Goal: Information Seeking & Learning: Learn about a topic

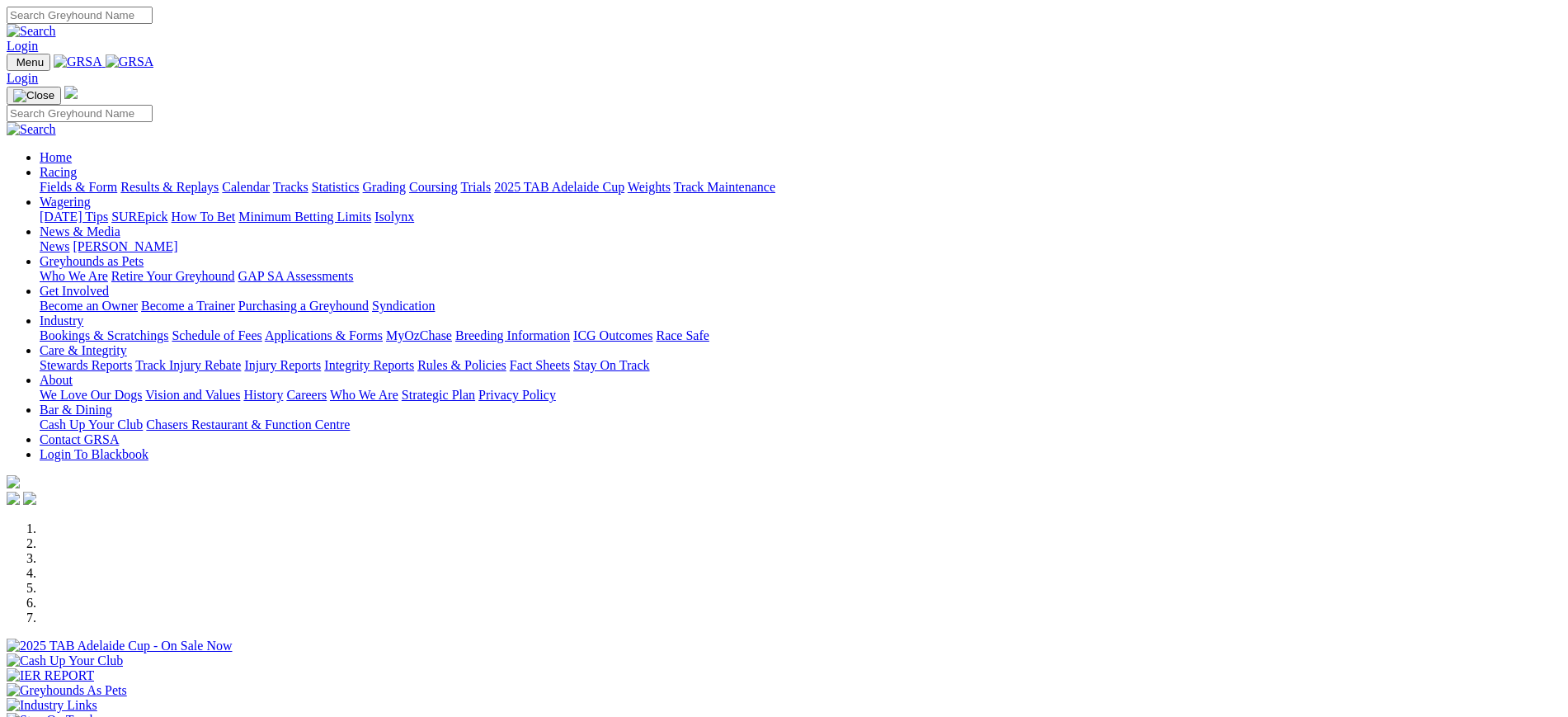
click at [154, 67] on img at bounding box center [129, 61] width 49 height 15
click at [154, 68] on img at bounding box center [129, 61] width 49 height 15
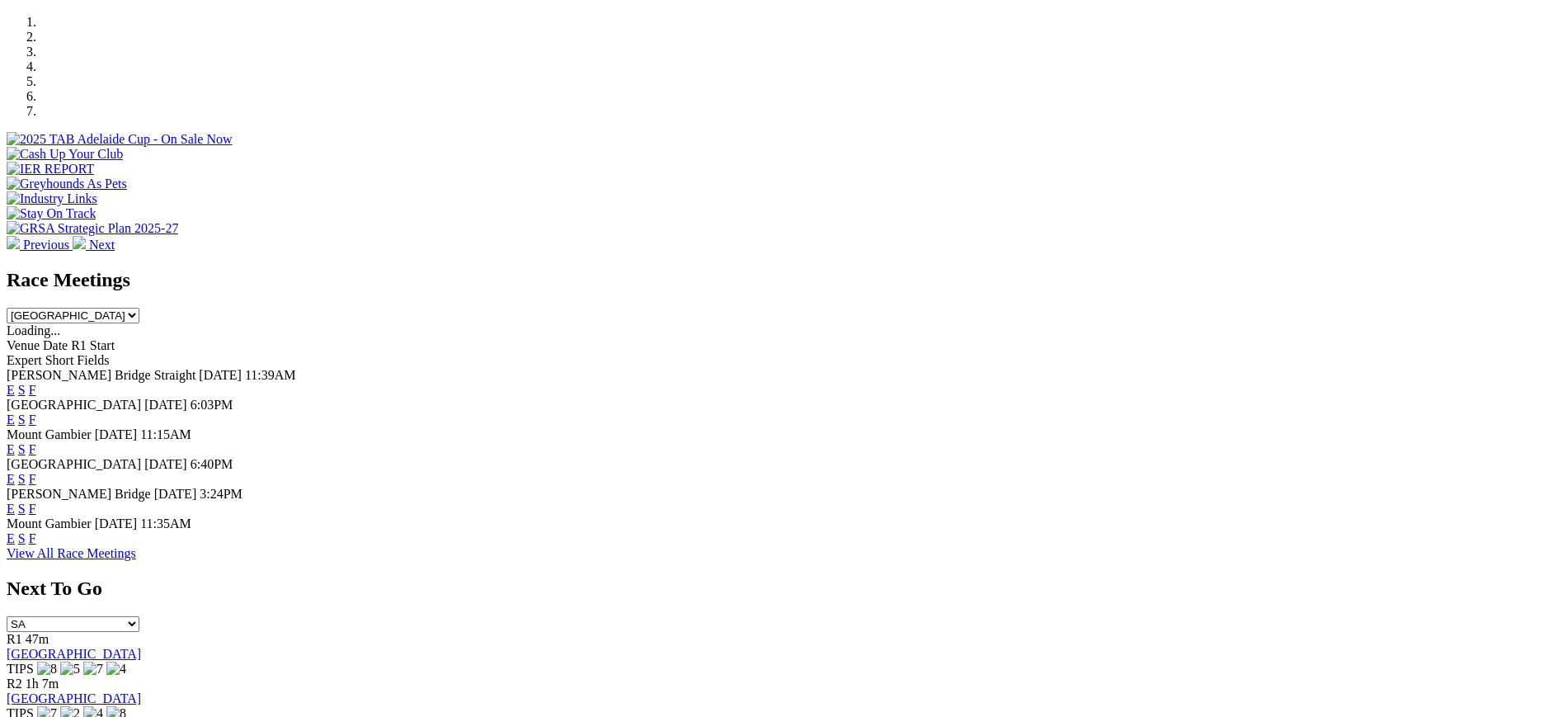
click at [36, 501] on link "F" at bounding box center [33, 508] width 7 height 14
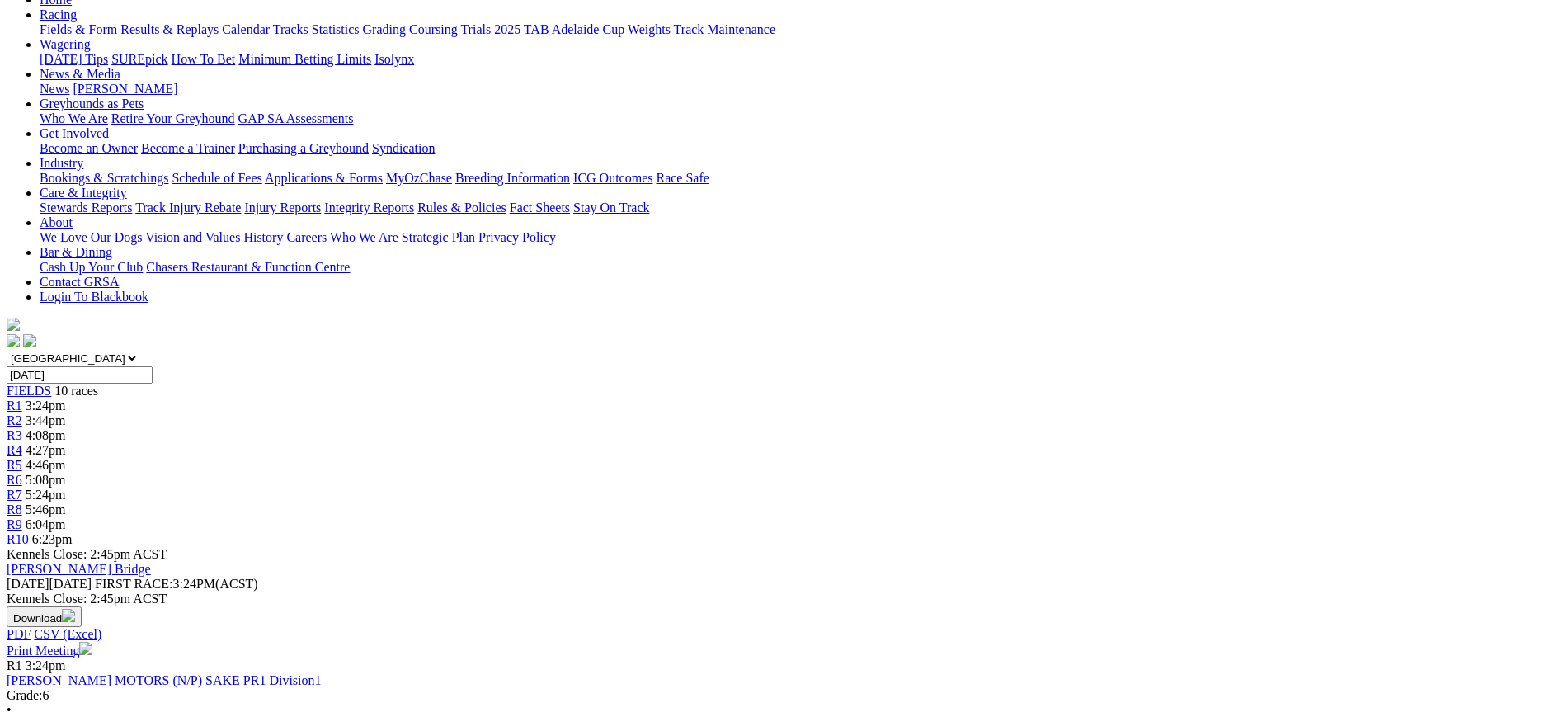
scroll to position [195, 0]
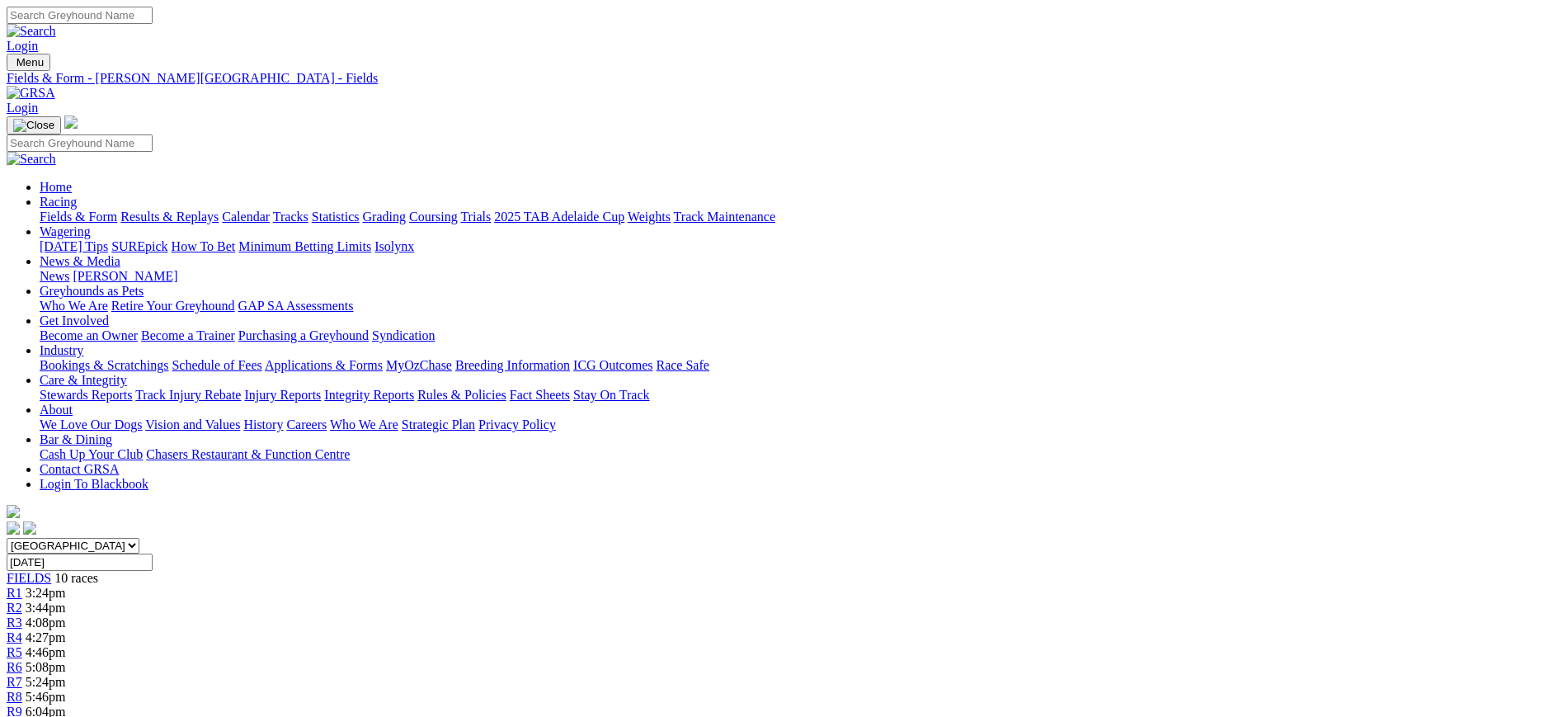
click at [177, 269] on link "[PERSON_NAME]" at bounding box center [125, 276] width 105 height 14
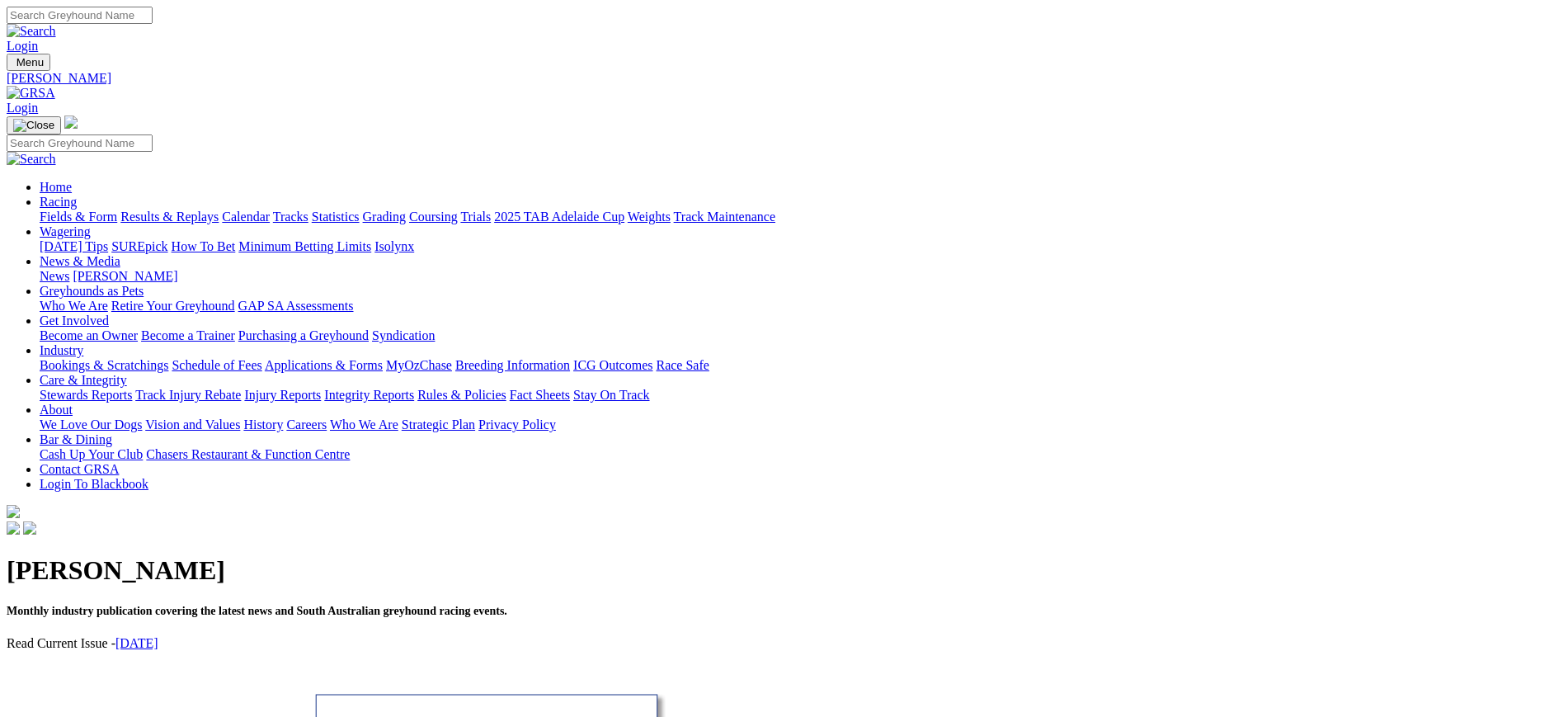
click at [69, 269] on link "News" at bounding box center [54, 276] width 29 height 14
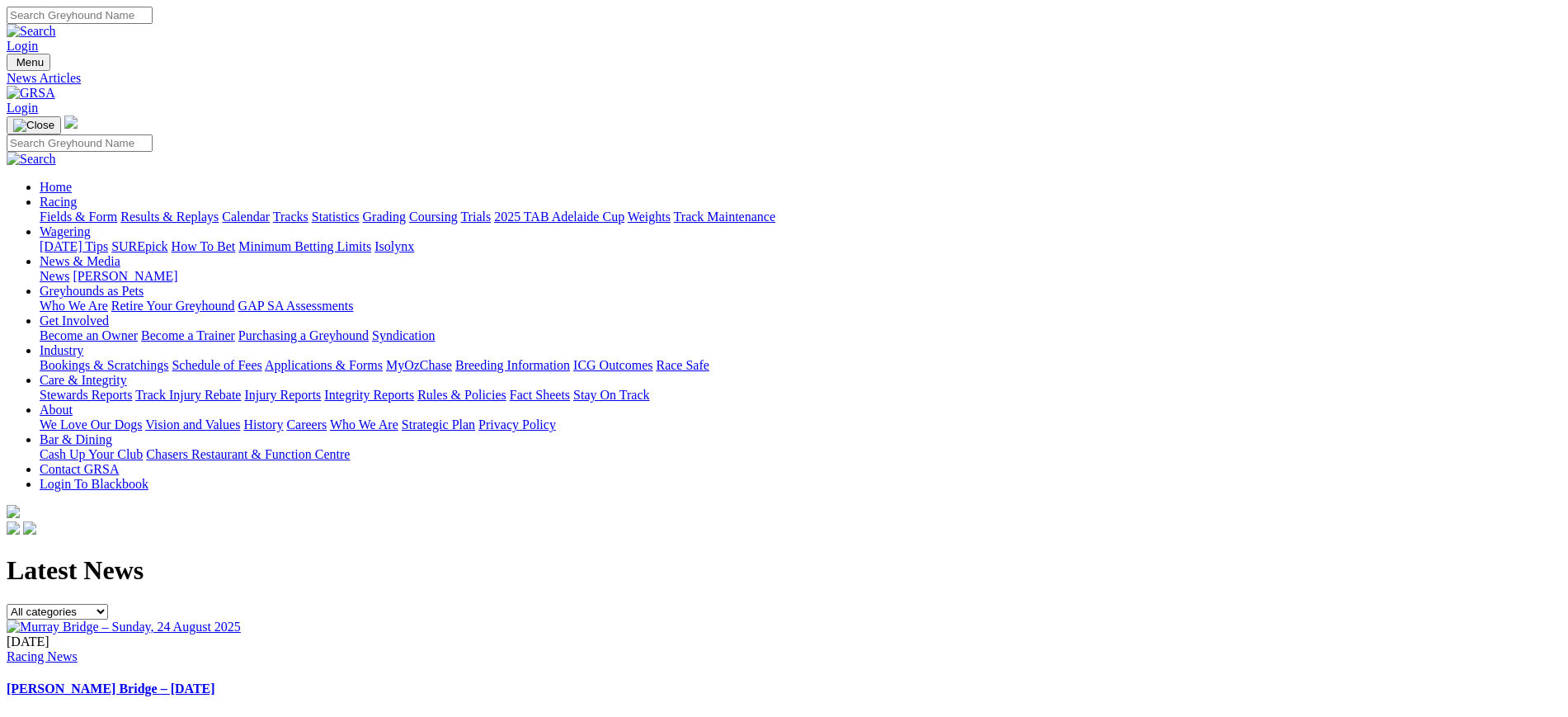
click at [55, 86] on link at bounding box center [30, 93] width 49 height 14
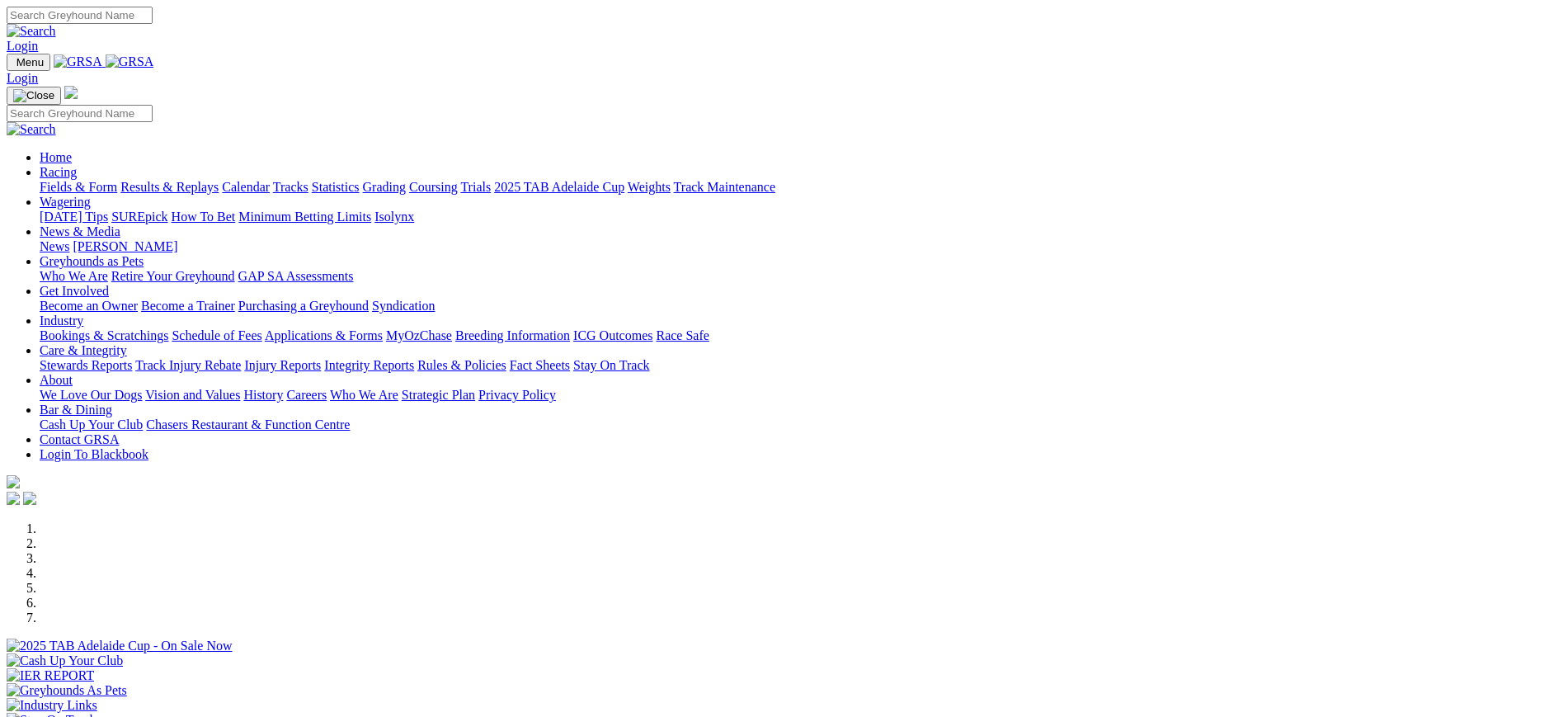
click at [270, 180] on link "Calendar" at bounding box center [246, 187] width 48 height 14
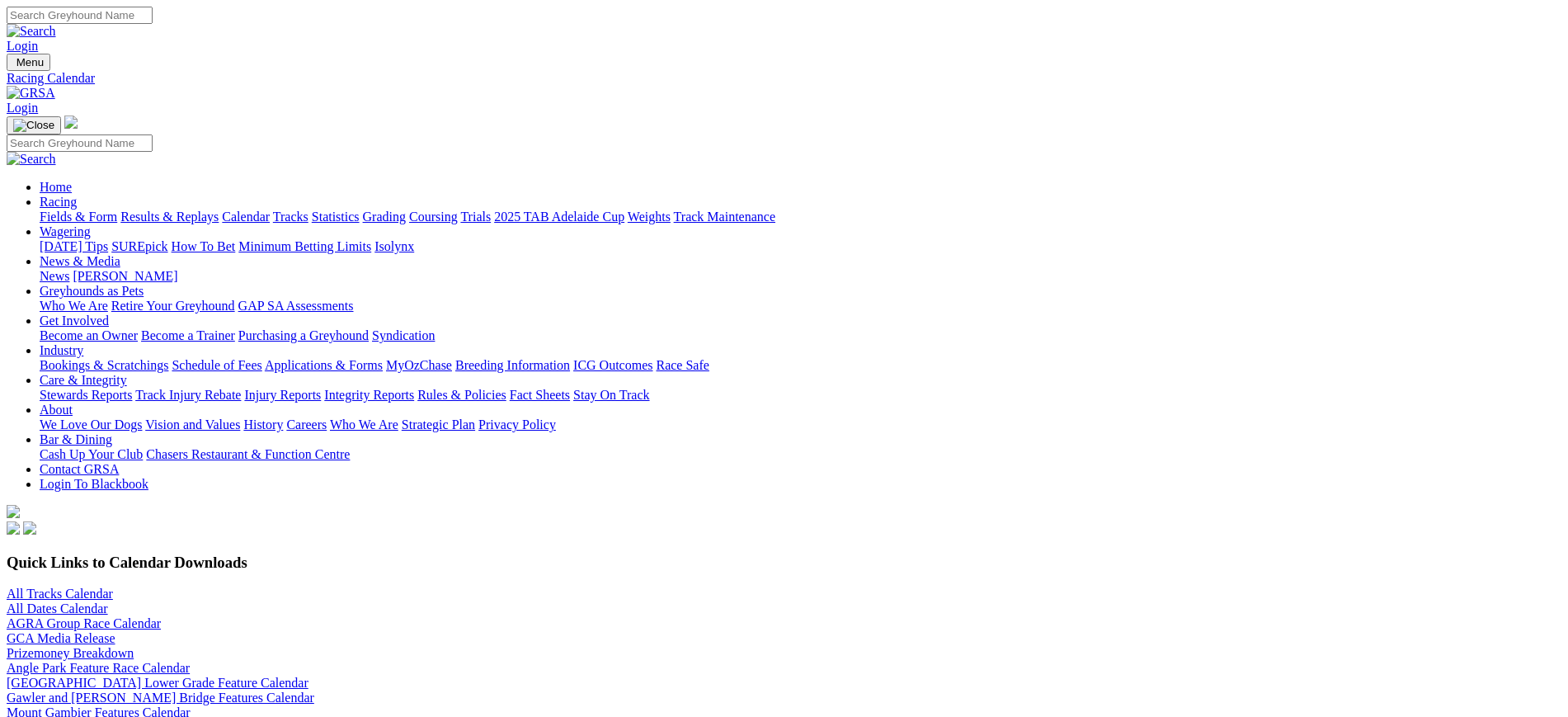
click at [55, 86] on img at bounding box center [30, 93] width 49 height 15
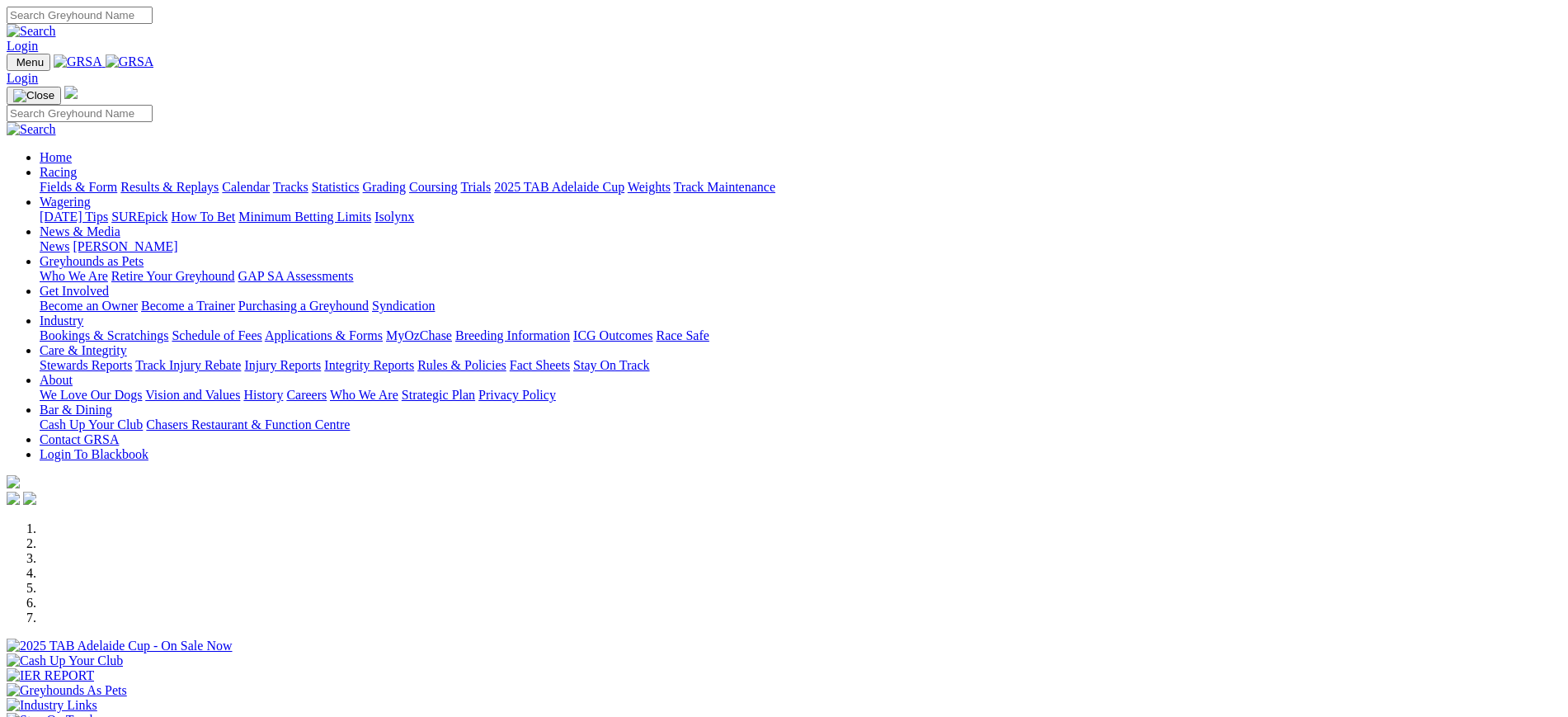
click at [154, 67] on img at bounding box center [129, 61] width 49 height 15
click at [69, 240] on link "News" at bounding box center [54, 247] width 29 height 14
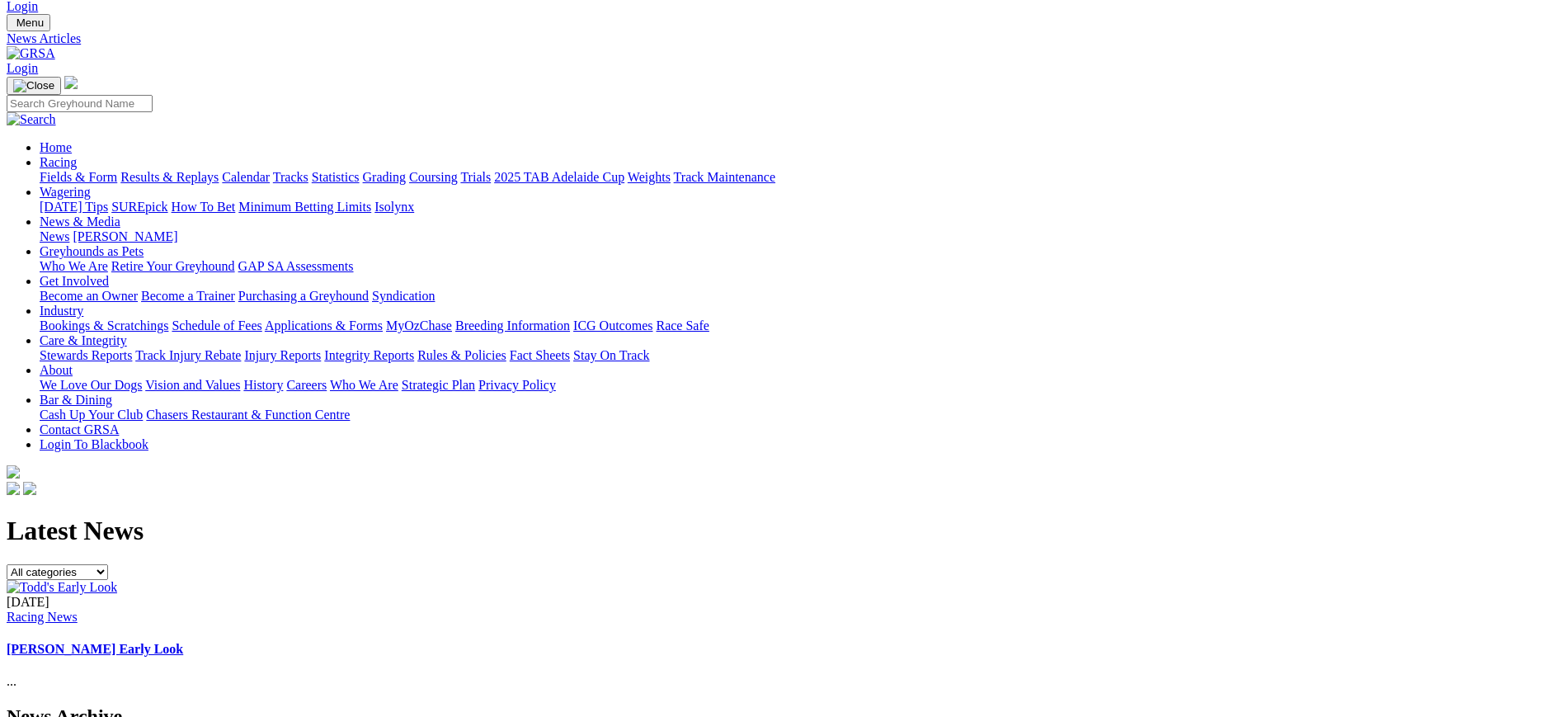
scroll to position [36, 0]
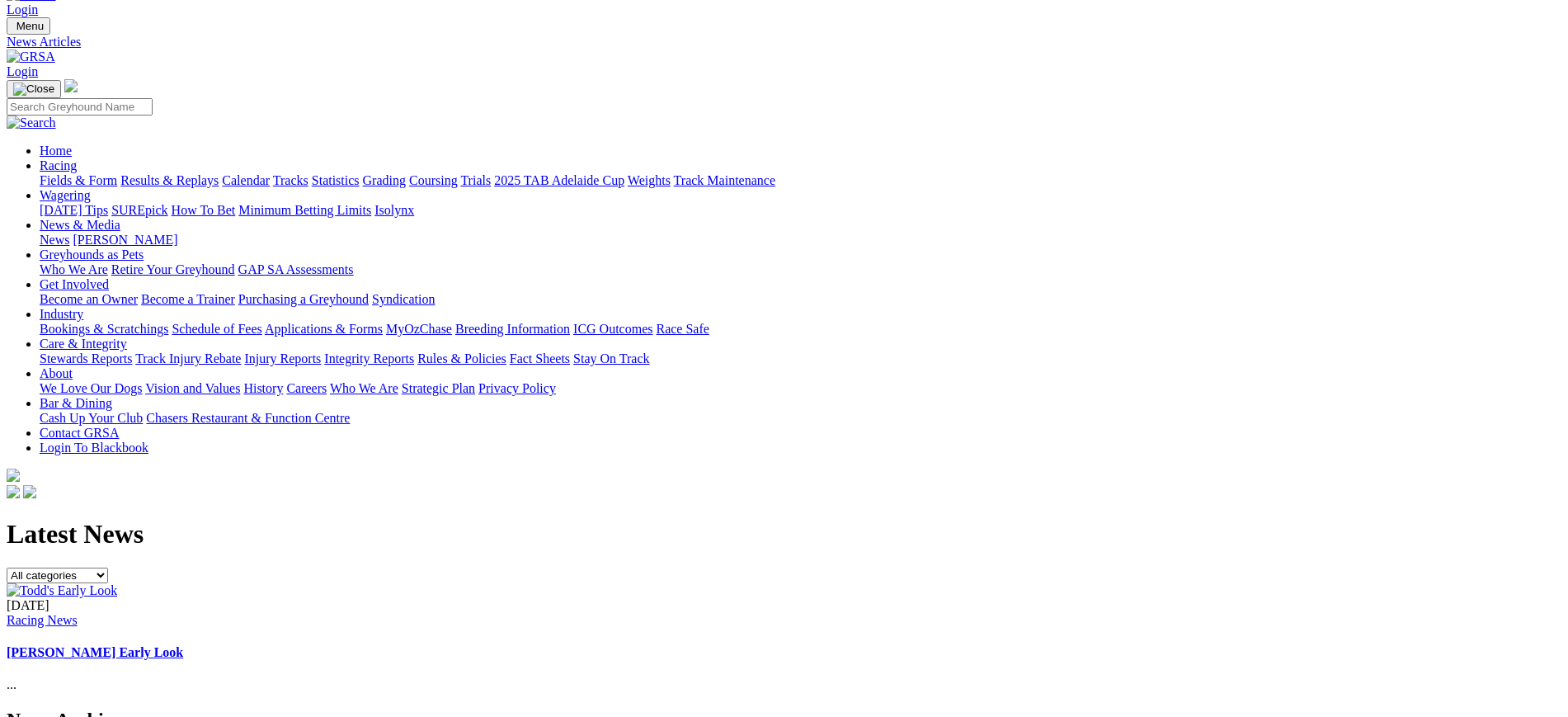
click at [117, 583] on img at bounding box center [61, 590] width 111 height 15
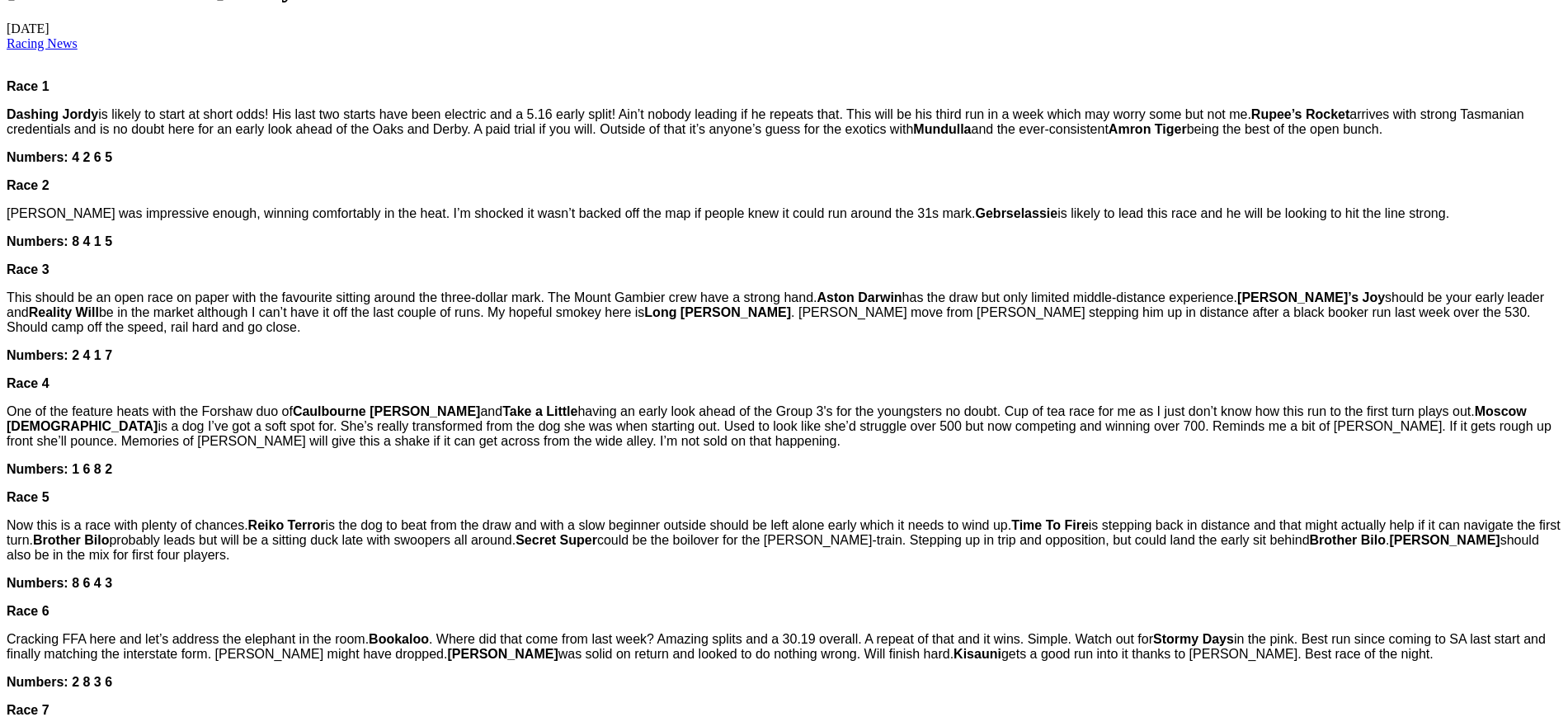
scroll to position [586, 0]
